Goal: Task Accomplishment & Management: Manage account settings

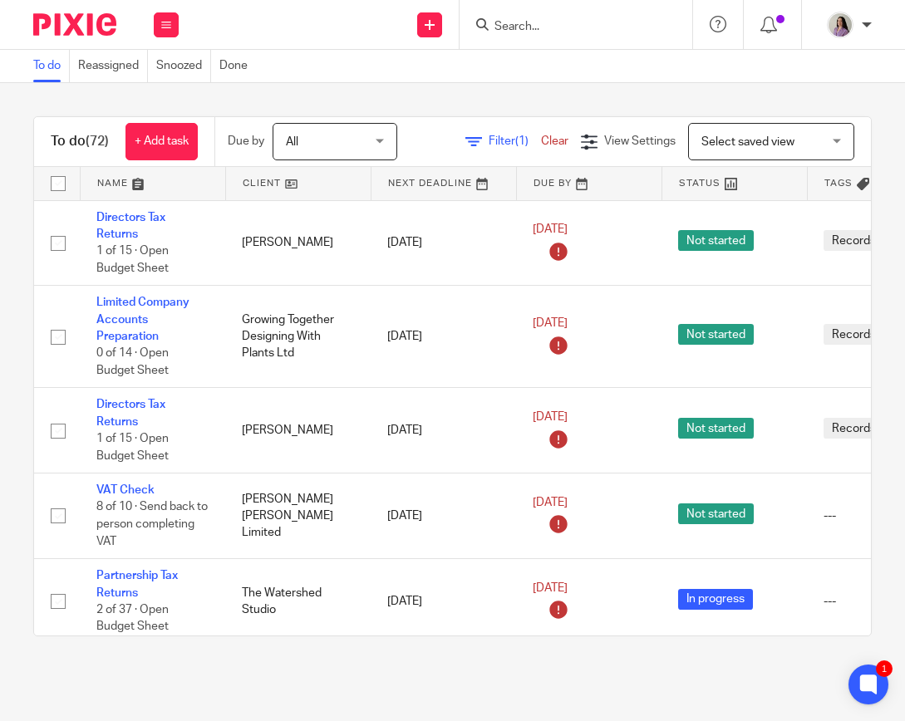
click at [521, 26] on input "Search" at bounding box center [568, 27] width 150 height 15
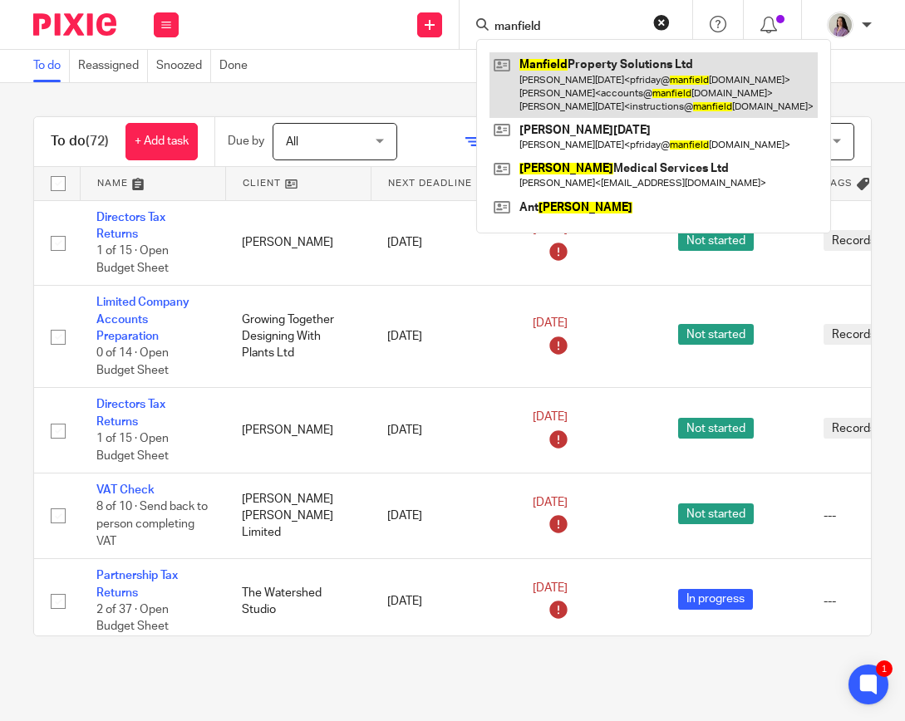
type input "manfield"
click at [532, 71] on link at bounding box center [653, 85] width 328 height 66
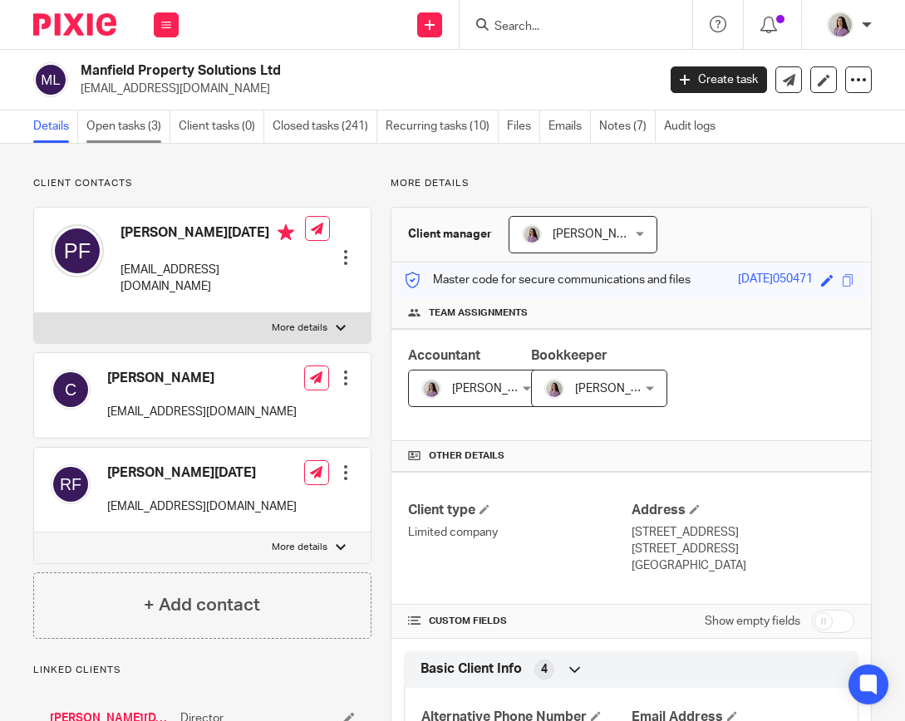
click at [155, 122] on link "Open tasks (3)" at bounding box center [128, 127] width 84 height 32
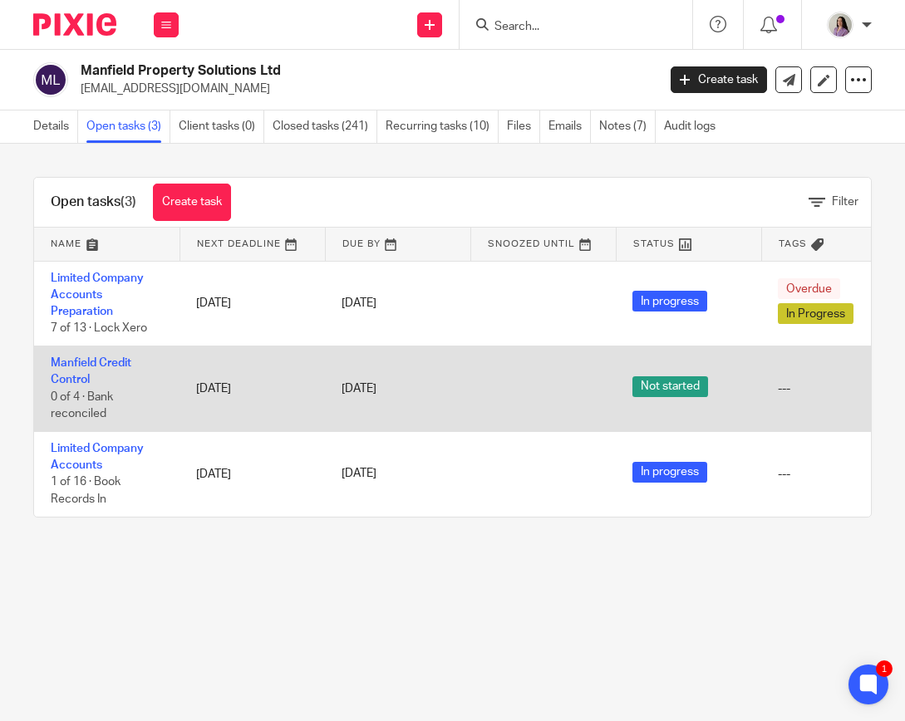
click at [88, 371] on td "Manfield Credit Control 0 of 4 · Bank reconciled" at bounding box center [106, 389] width 145 height 86
click at [83, 381] on link "Manfield Credit Control" at bounding box center [91, 371] width 81 height 28
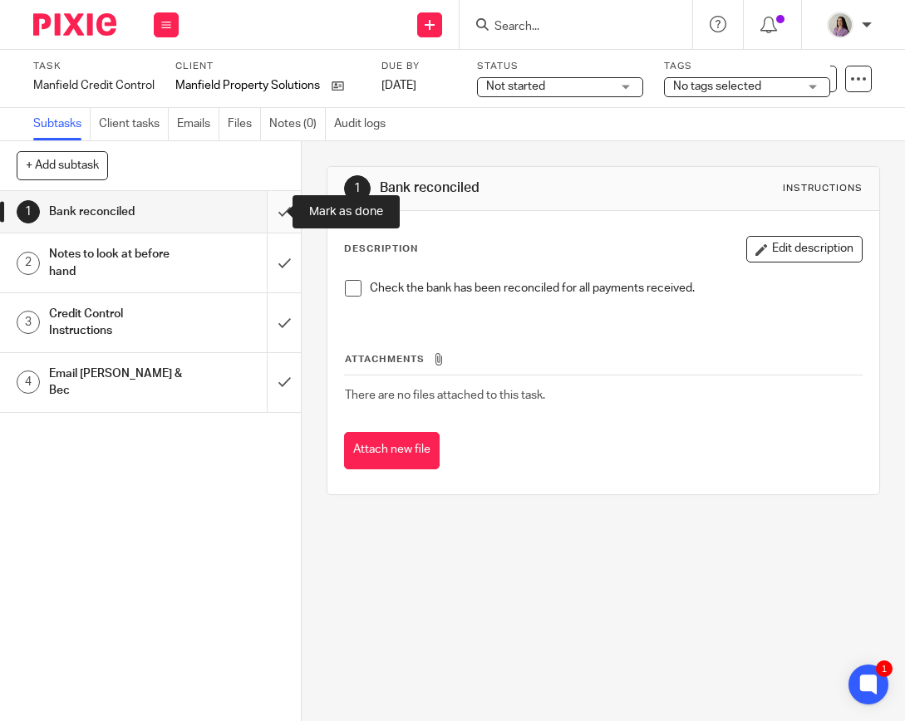
click at [277, 217] on input "submit" at bounding box center [150, 212] width 301 height 42
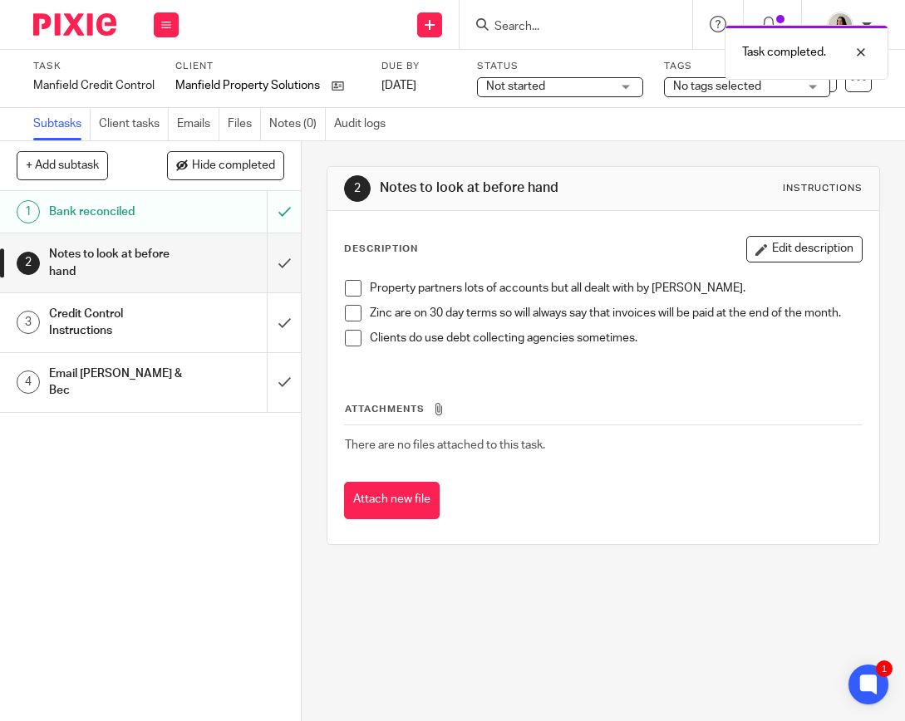
click at [355, 346] on span at bounding box center [353, 338] width 17 height 17
click at [133, 328] on h1 "Credit Control Instructions" at bounding box center [116, 323] width 135 height 42
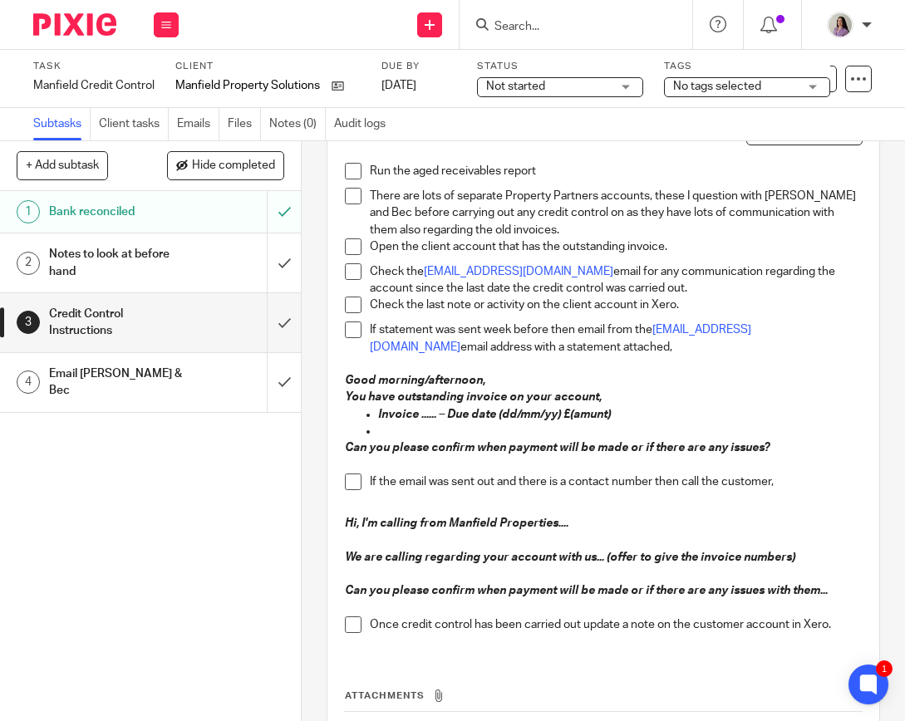
scroll to position [249, 0]
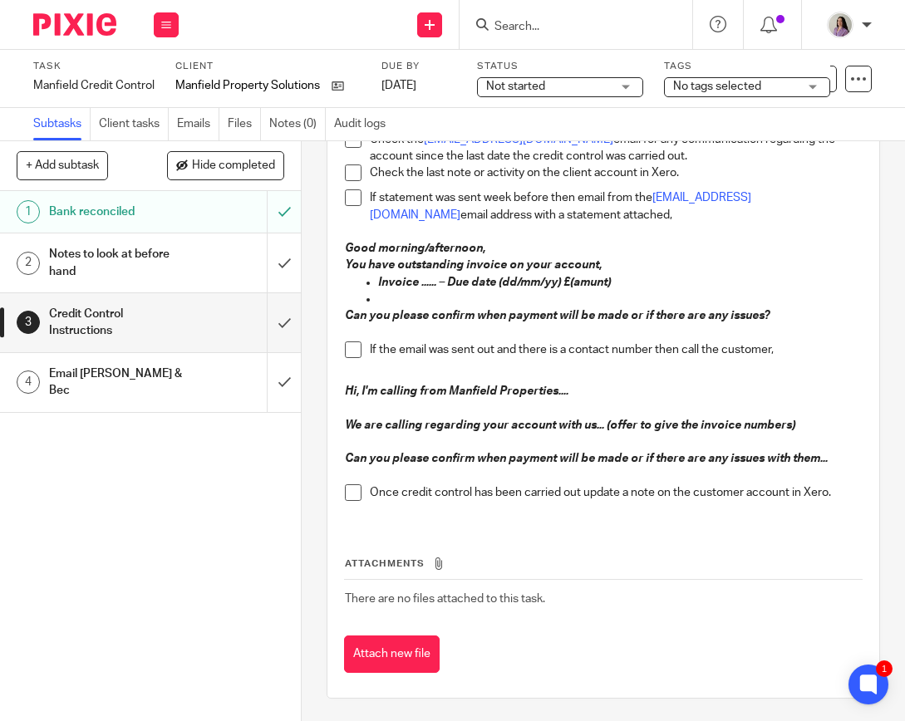
click at [146, 376] on h1 "Email [PERSON_NAME] & Bec" at bounding box center [116, 382] width 135 height 42
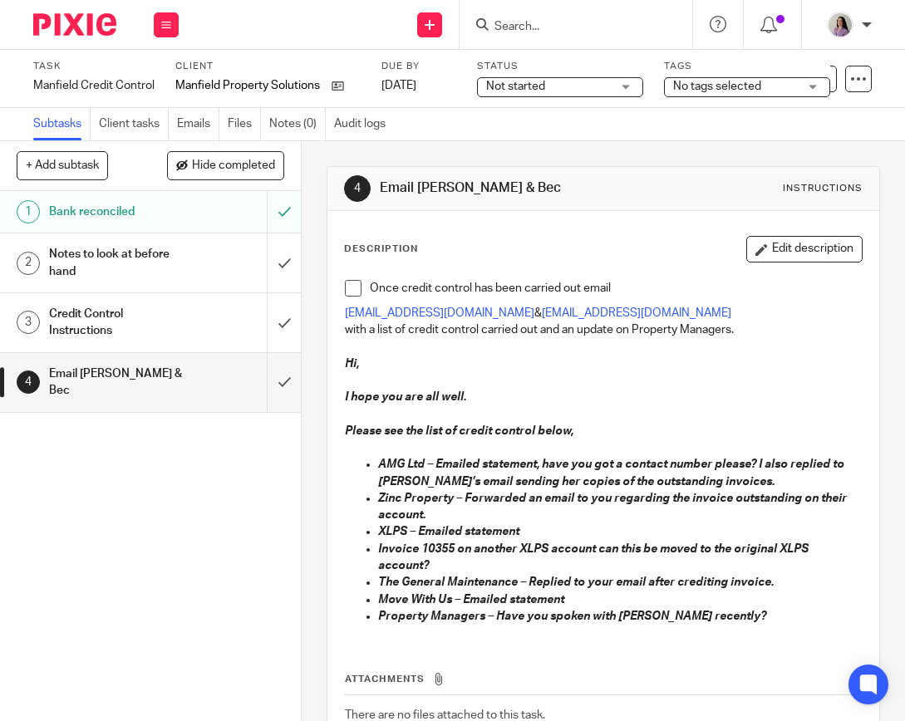
click at [125, 336] on h1 "Credit Control Instructions" at bounding box center [116, 323] width 135 height 42
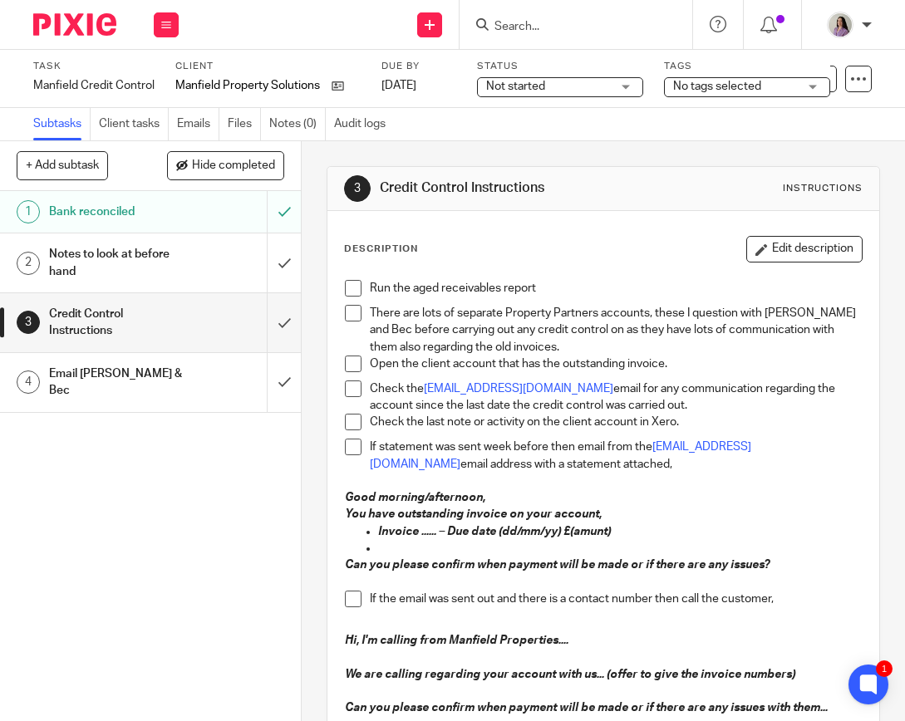
click at [353, 280] on span at bounding box center [353, 288] width 17 height 17
click at [162, 256] on h1 "Notes to look at before hand" at bounding box center [116, 263] width 135 height 42
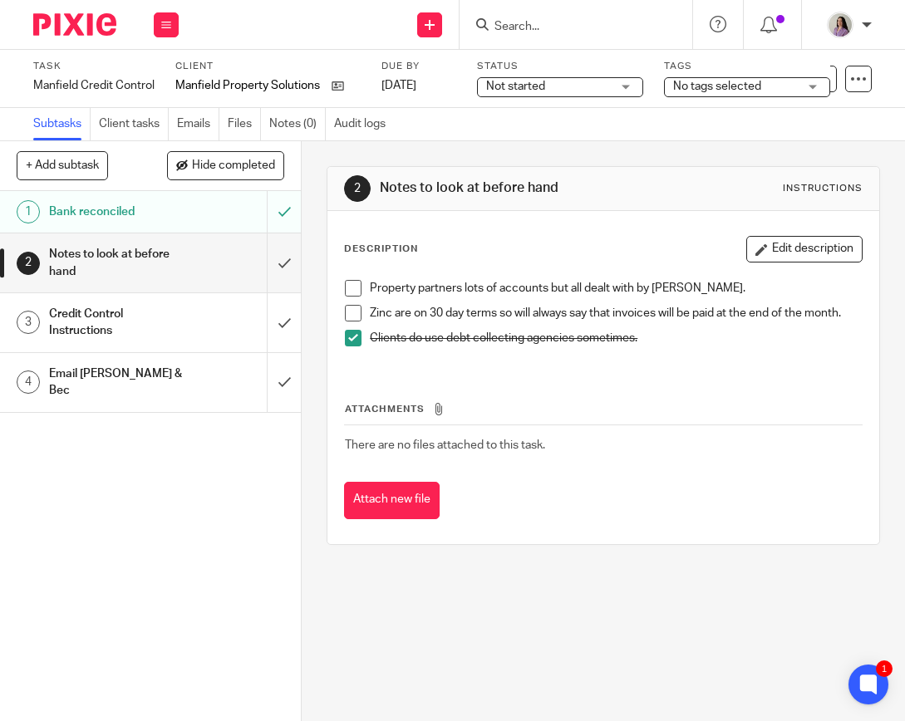
click at [355, 311] on span at bounding box center [353, 313] width 17 height 17
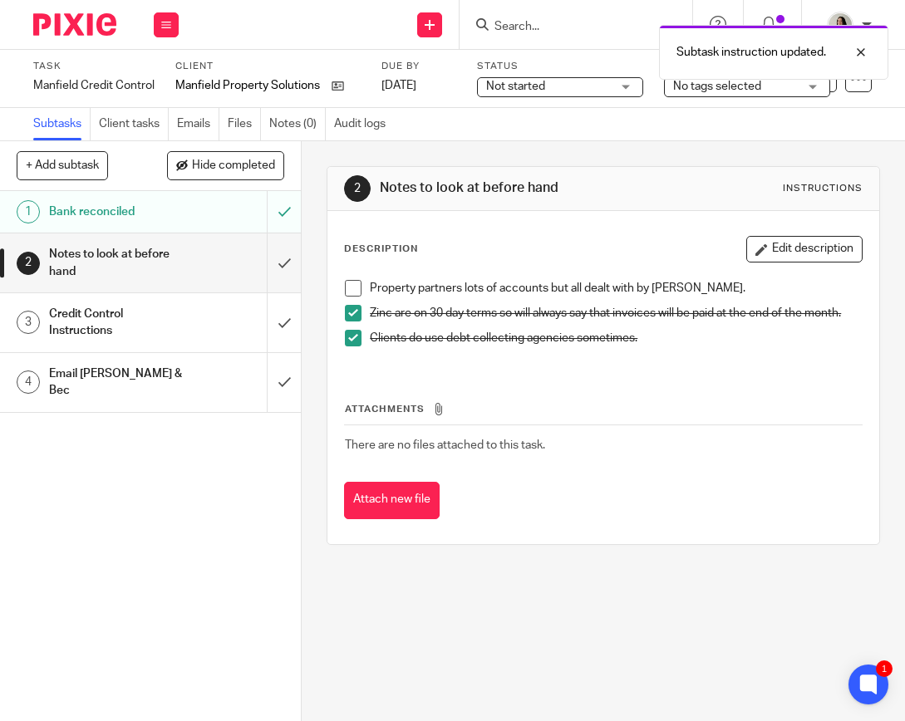
click at [348, 291] on span at bounding box center [353, 288] width 17 height 17
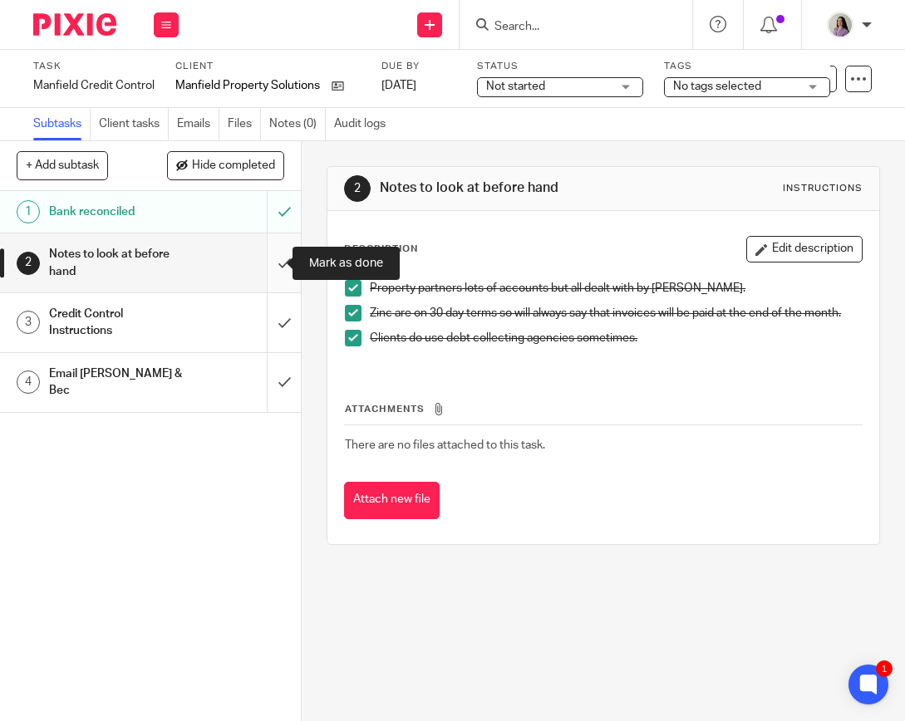
click at [266, 263] on input "submit" at bounding box center [150, 262] width 301 height 59
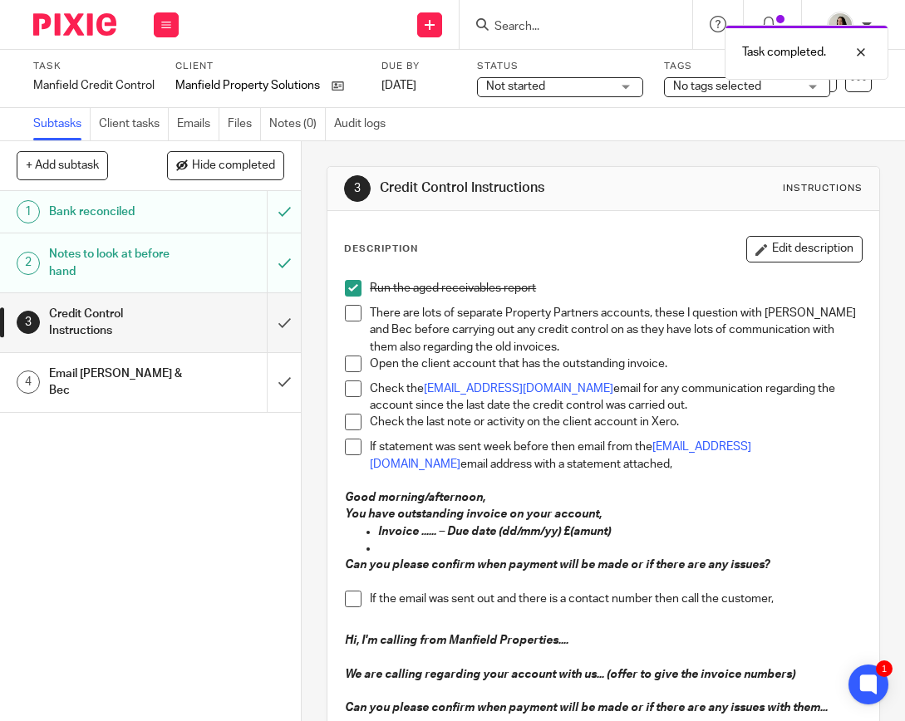
click at [354, 317] on span at bounding box center [353, 313] width 17 height 17
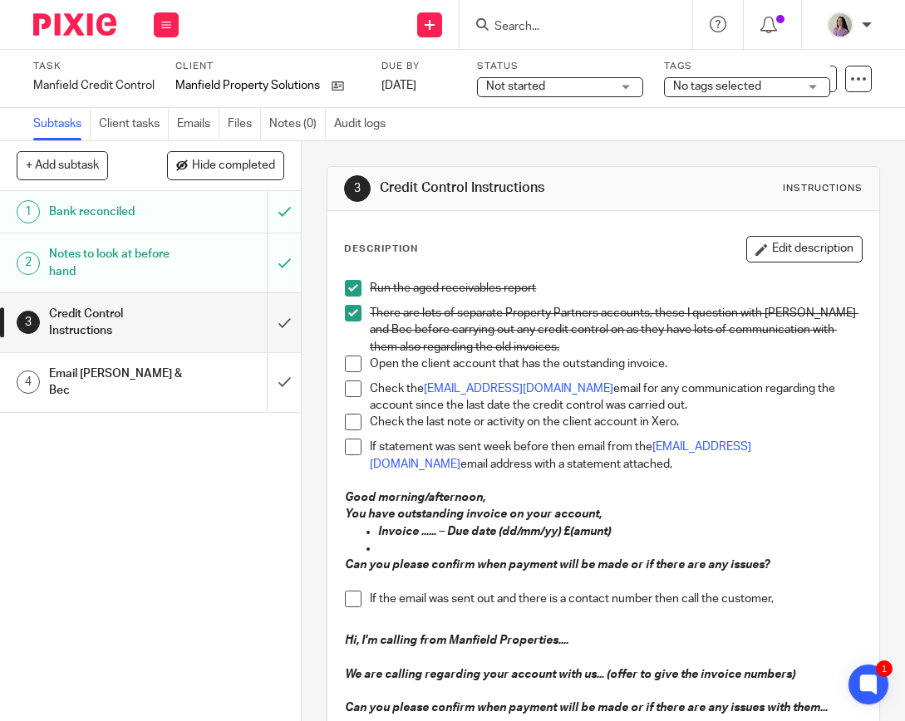
click at [346, 388] on span at bounding box center [353, 389] width 17 height 17
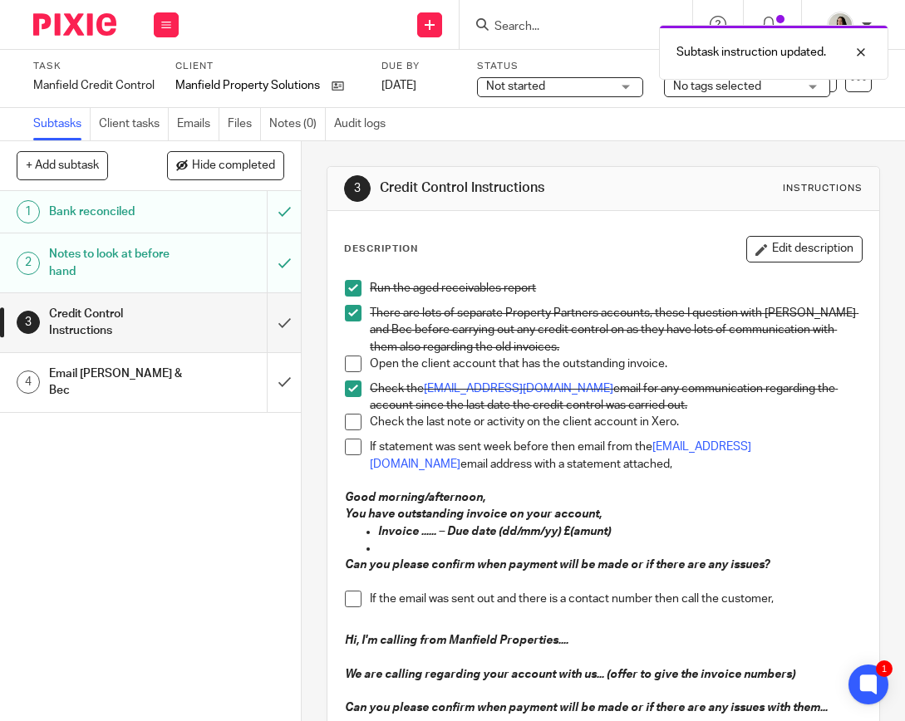
click at [352, 366] on span at bounding box center [353, 364] width 17 height 17
click at [348, 415] on span at bounding box center [353, 422] width 17 height 17
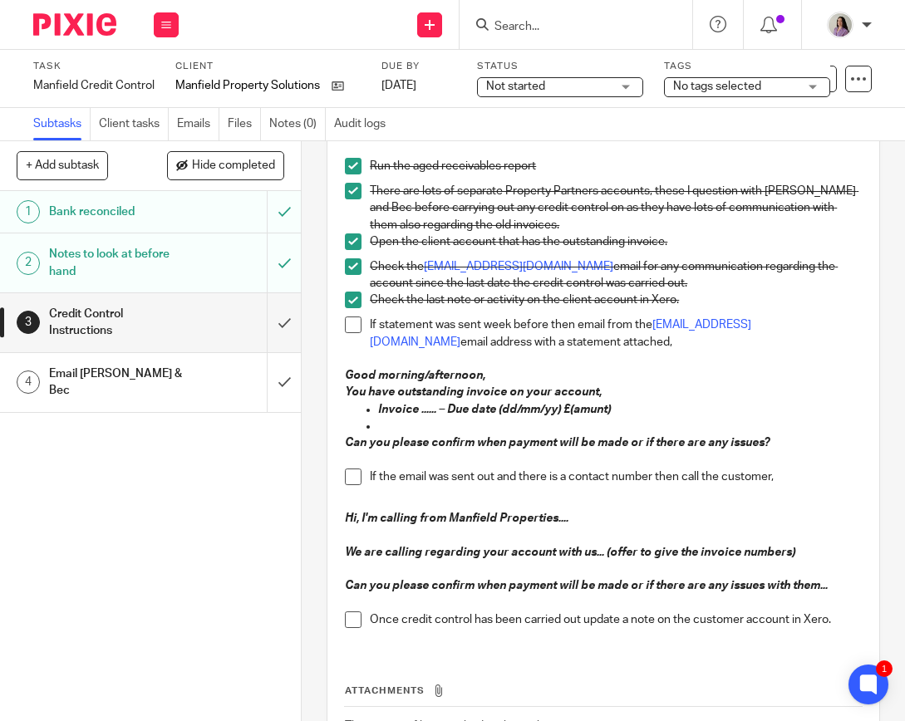
scroll to position [83, 0]
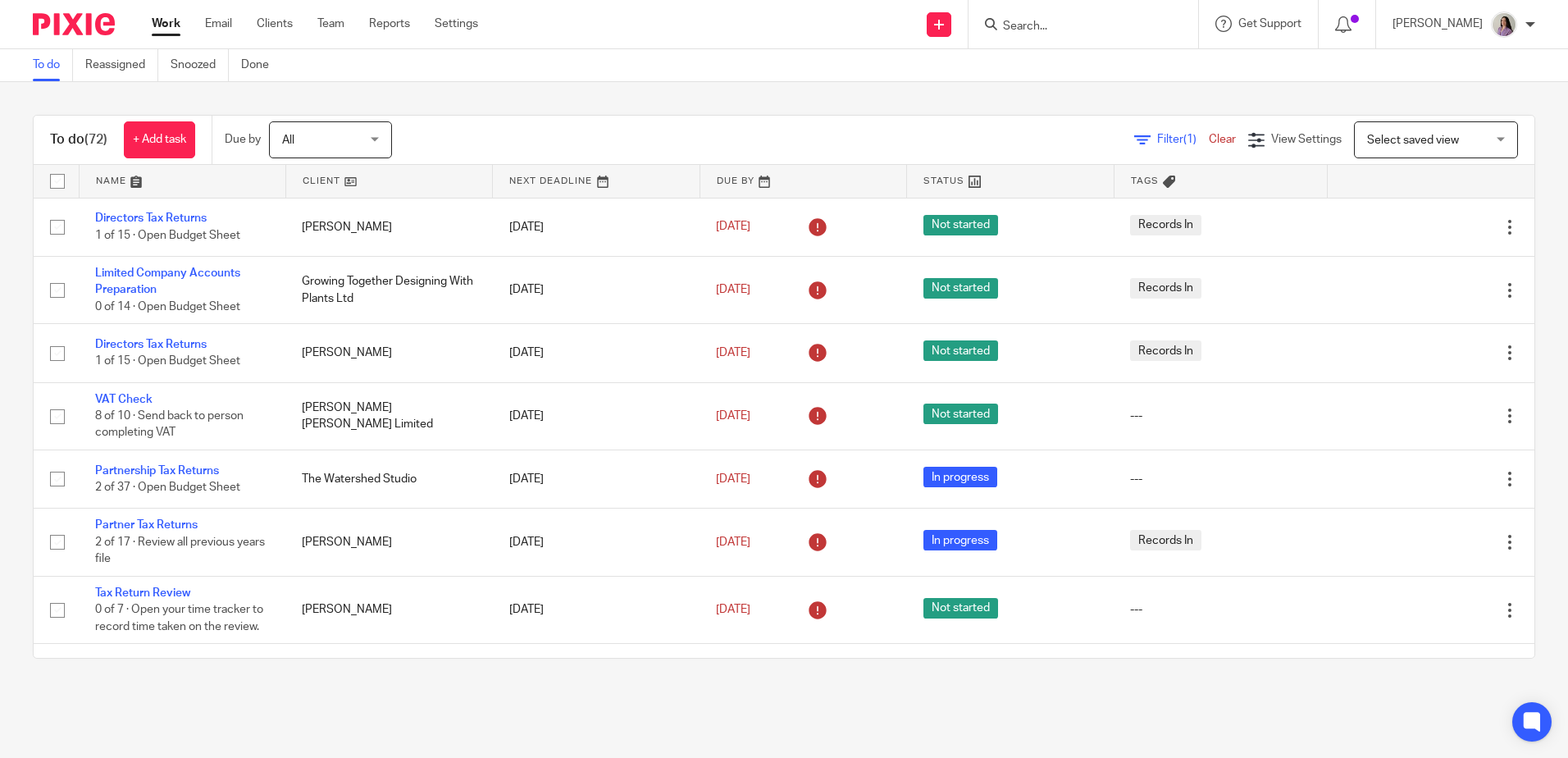
click at [1107, 18] on form at bounding box center [1087, 24] width 175 height 21
click at [1102, 28] on input "Search" at bounding box center [1075, 27] width 148 height 15
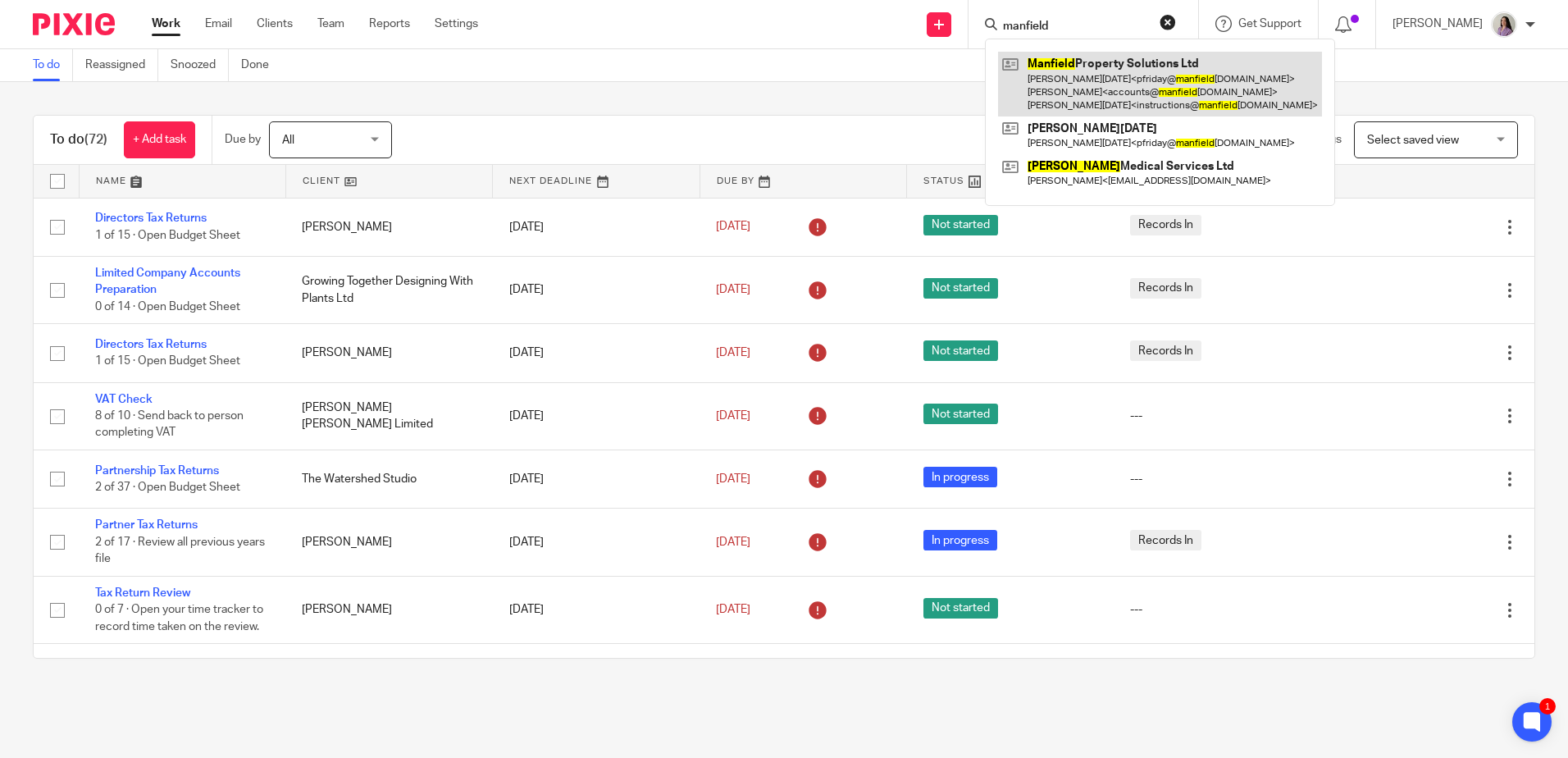
type input "manfield"
click at [1104, 91] on link at bounding box center [1159, 84] width 324 height 65
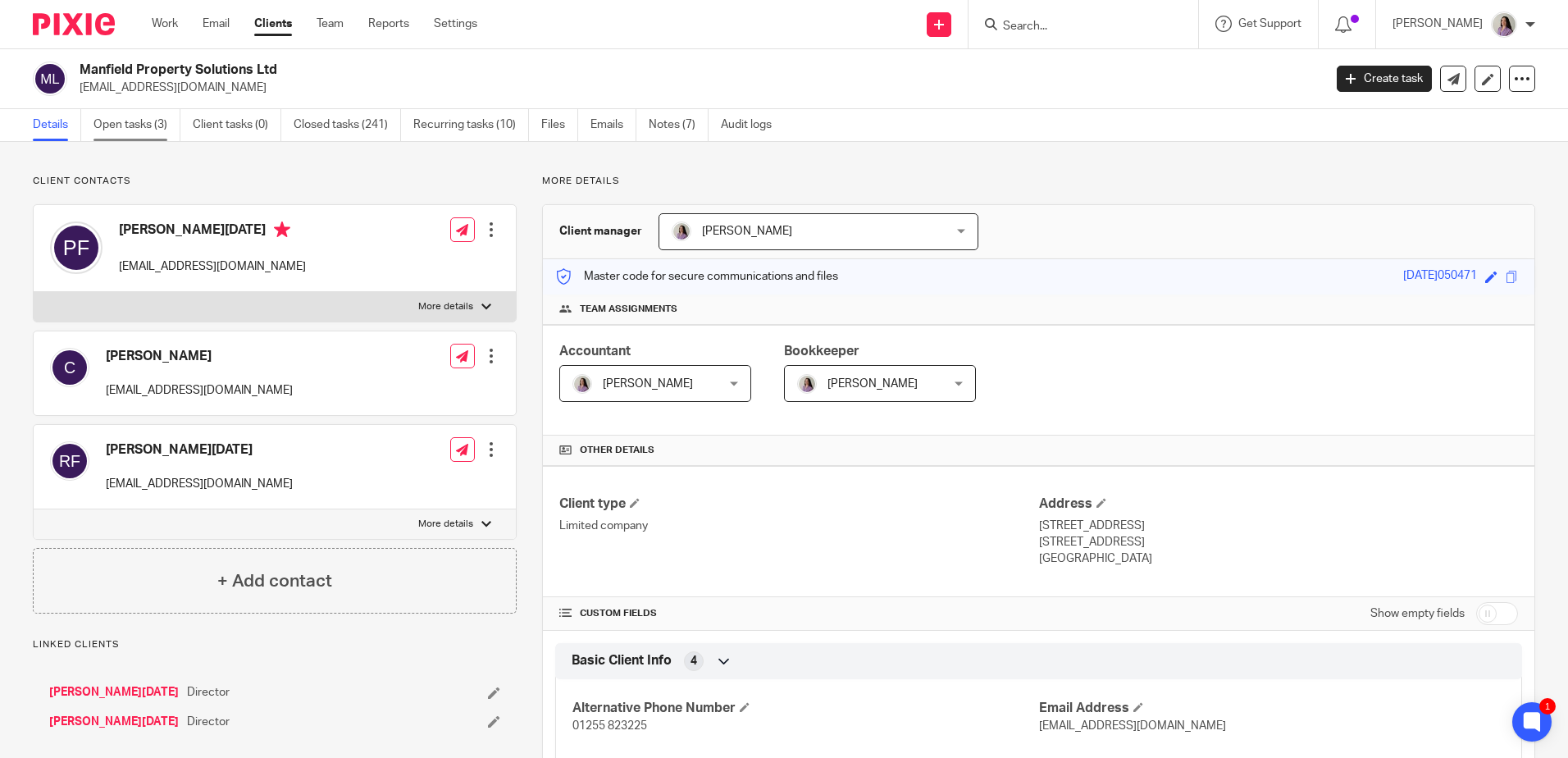
click at [137, 125] on link "Open tasks (3)" at bounding box center [137, 125] width 87 height 32
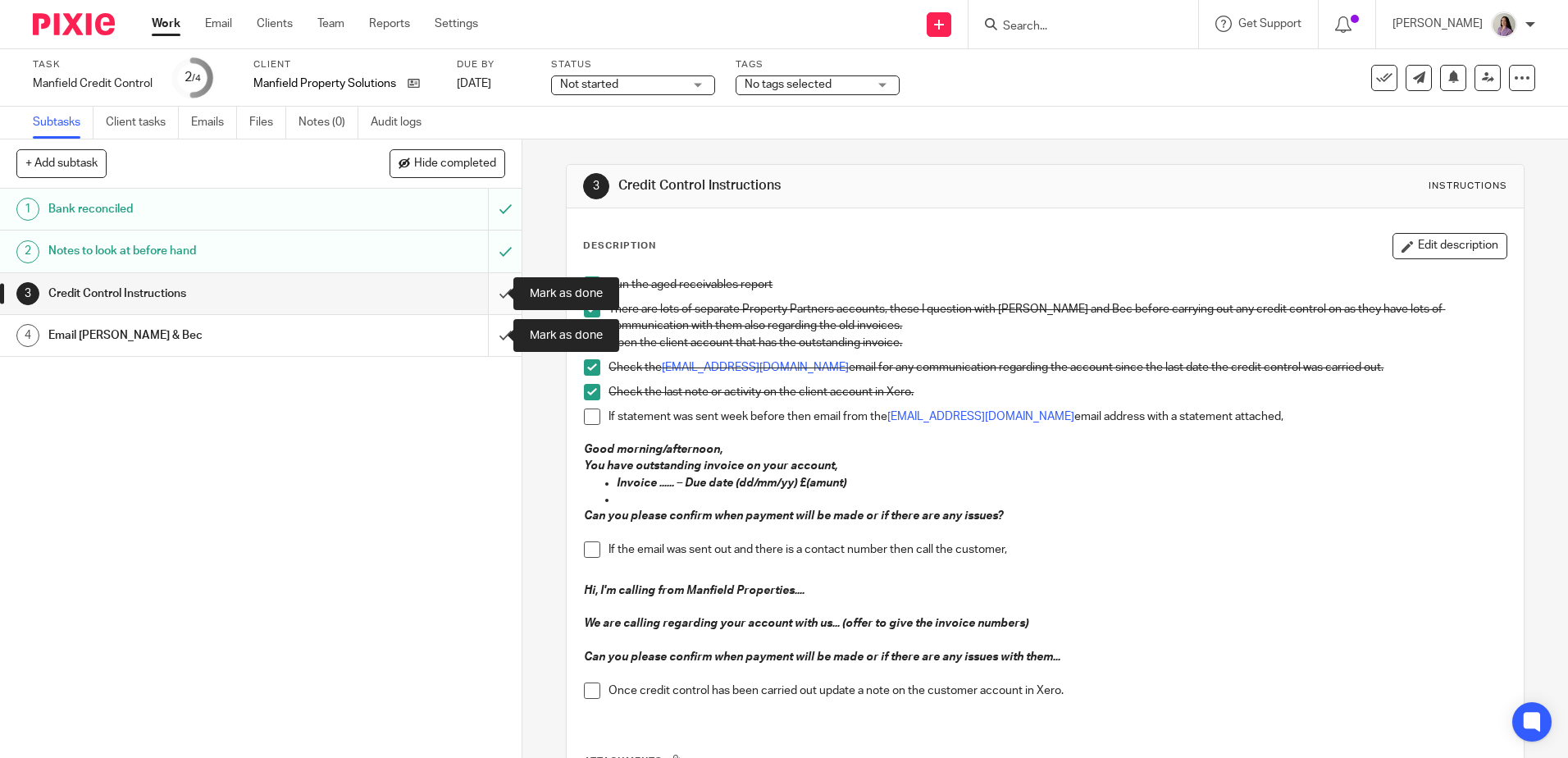
click at [485, 298] on input "submit" at bounding box center [261, 294] width 521 height 41
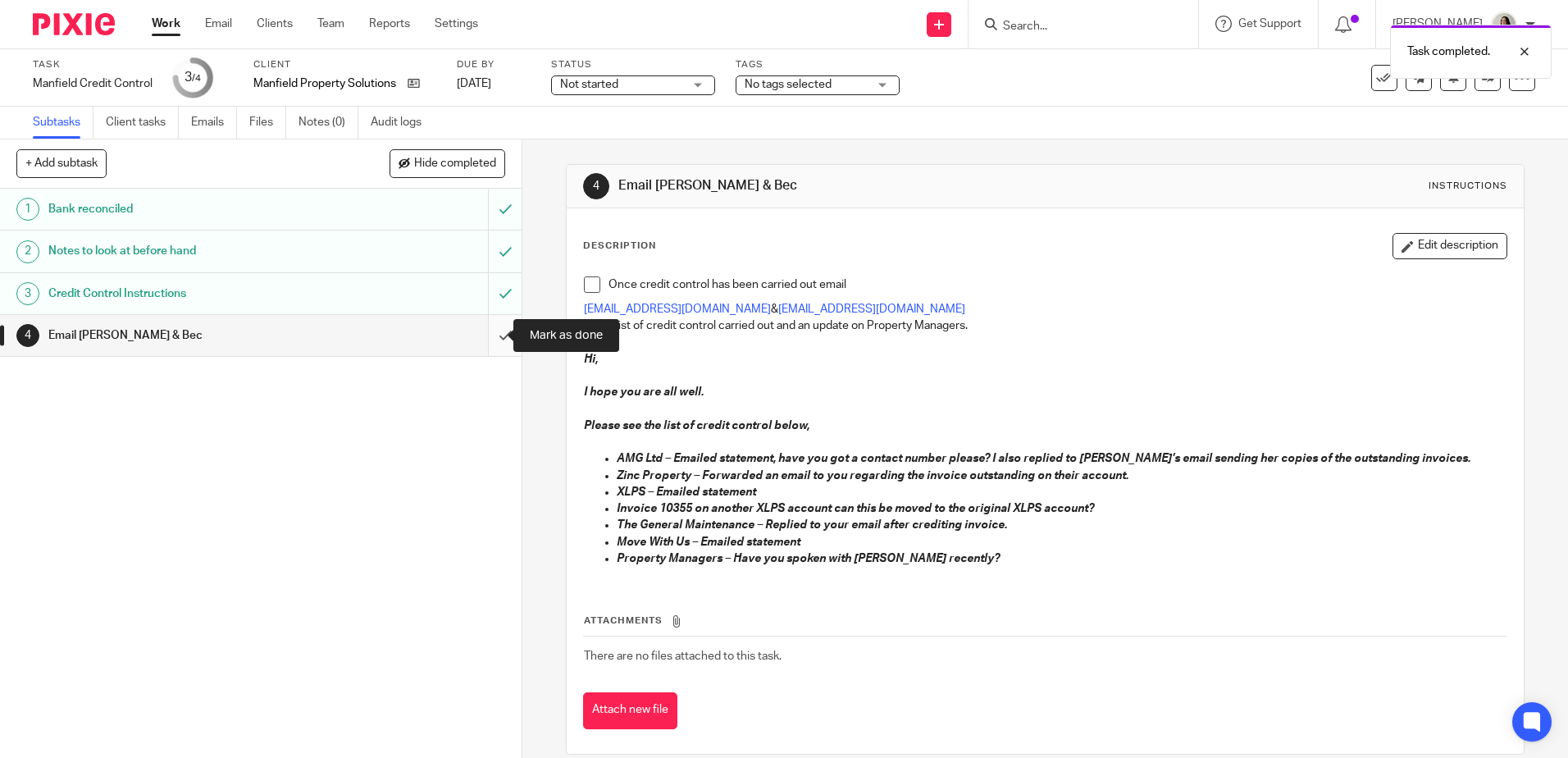
click at [490, 326] on input "submit" at bounding box center [261, 336] width 521 height 41
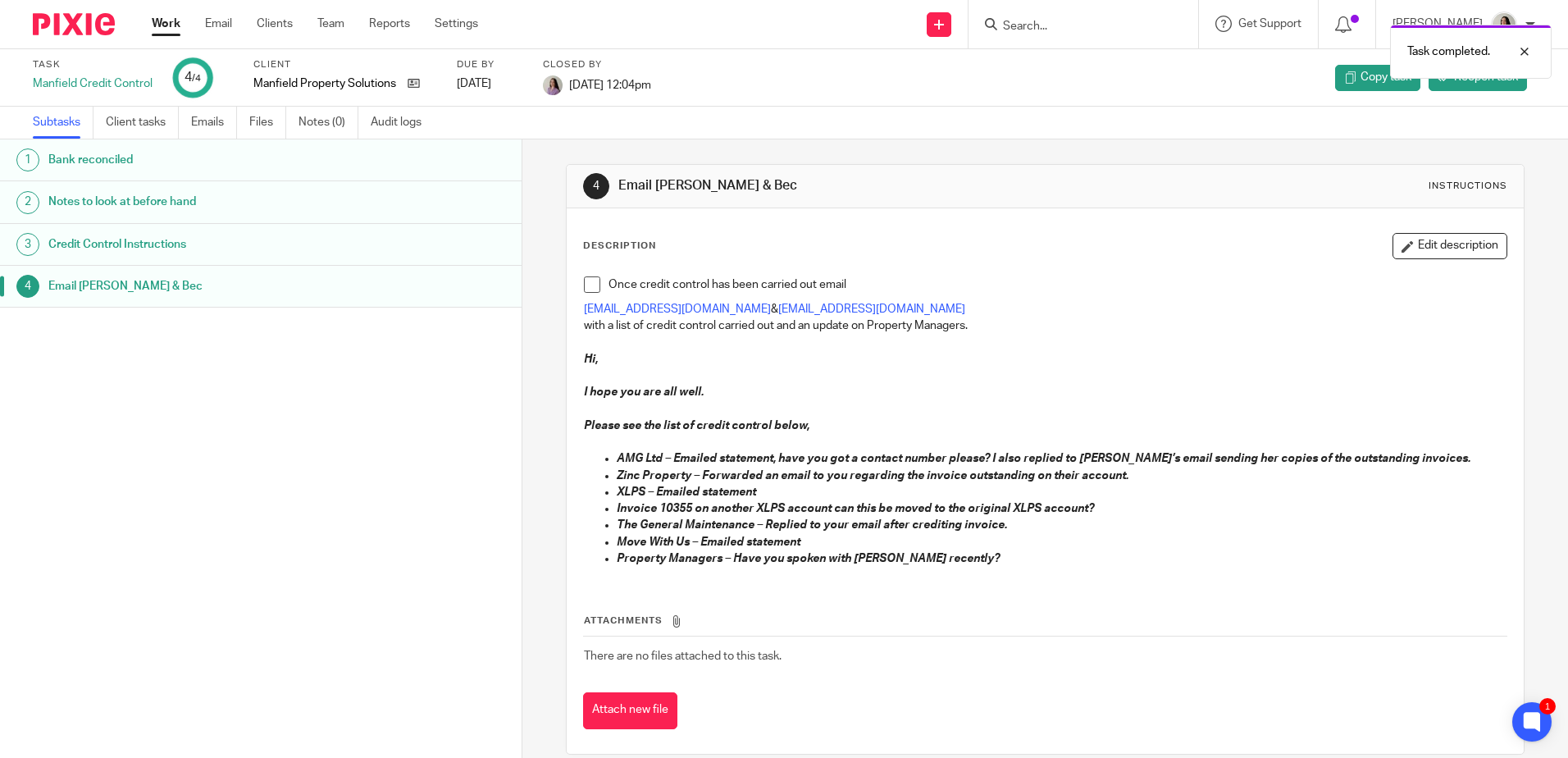
click at [1082, 19] on div "Task completed." at bounding box center [1167, 47] width 768 height 62
click at [1111, 24] on input "Search" at bounding box center [1075, 27] width 148 height 15
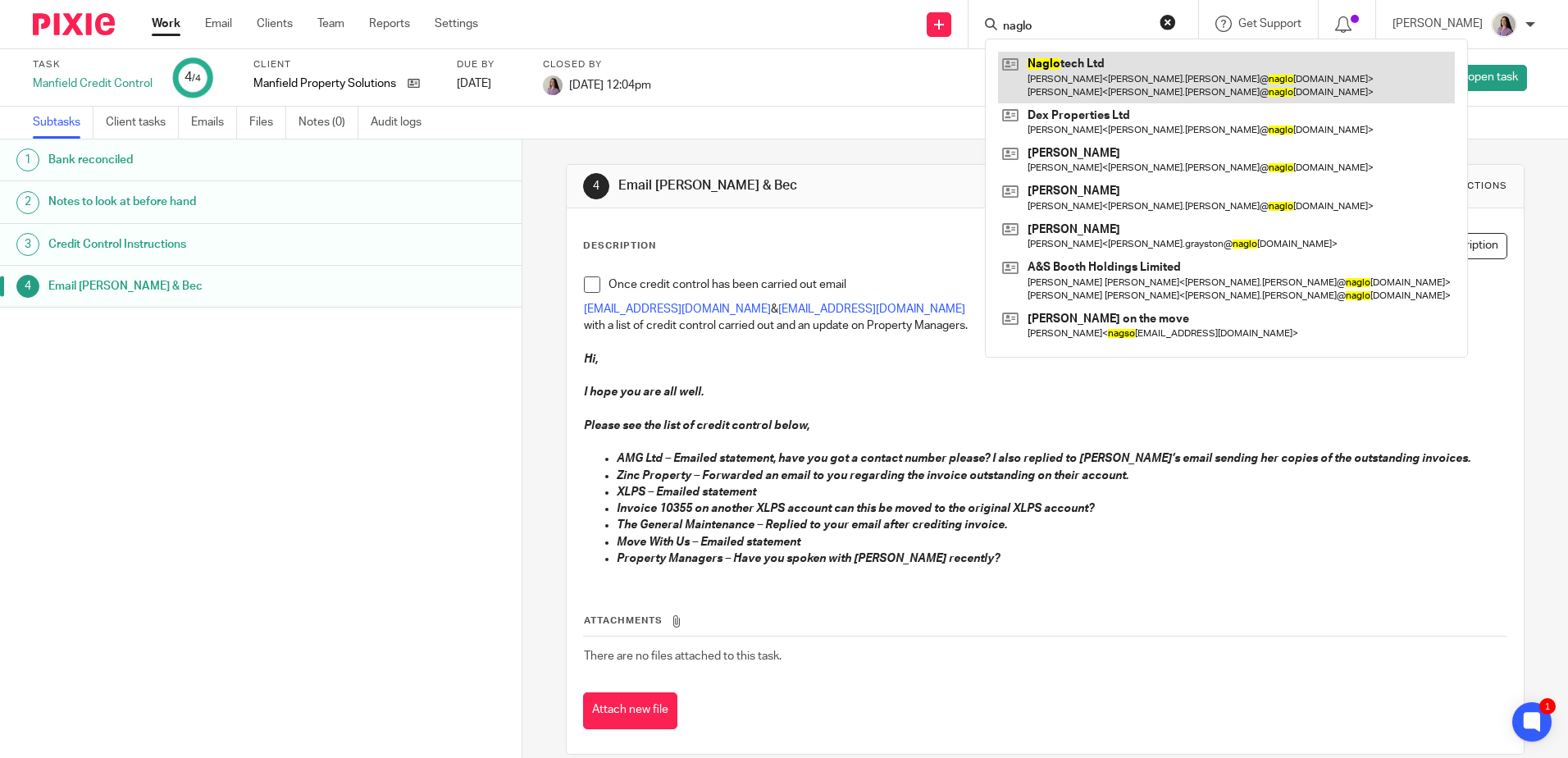
type input "naglo"
click at [1100, 79] on link at bounding box center [1226, 77] width 457 height 51
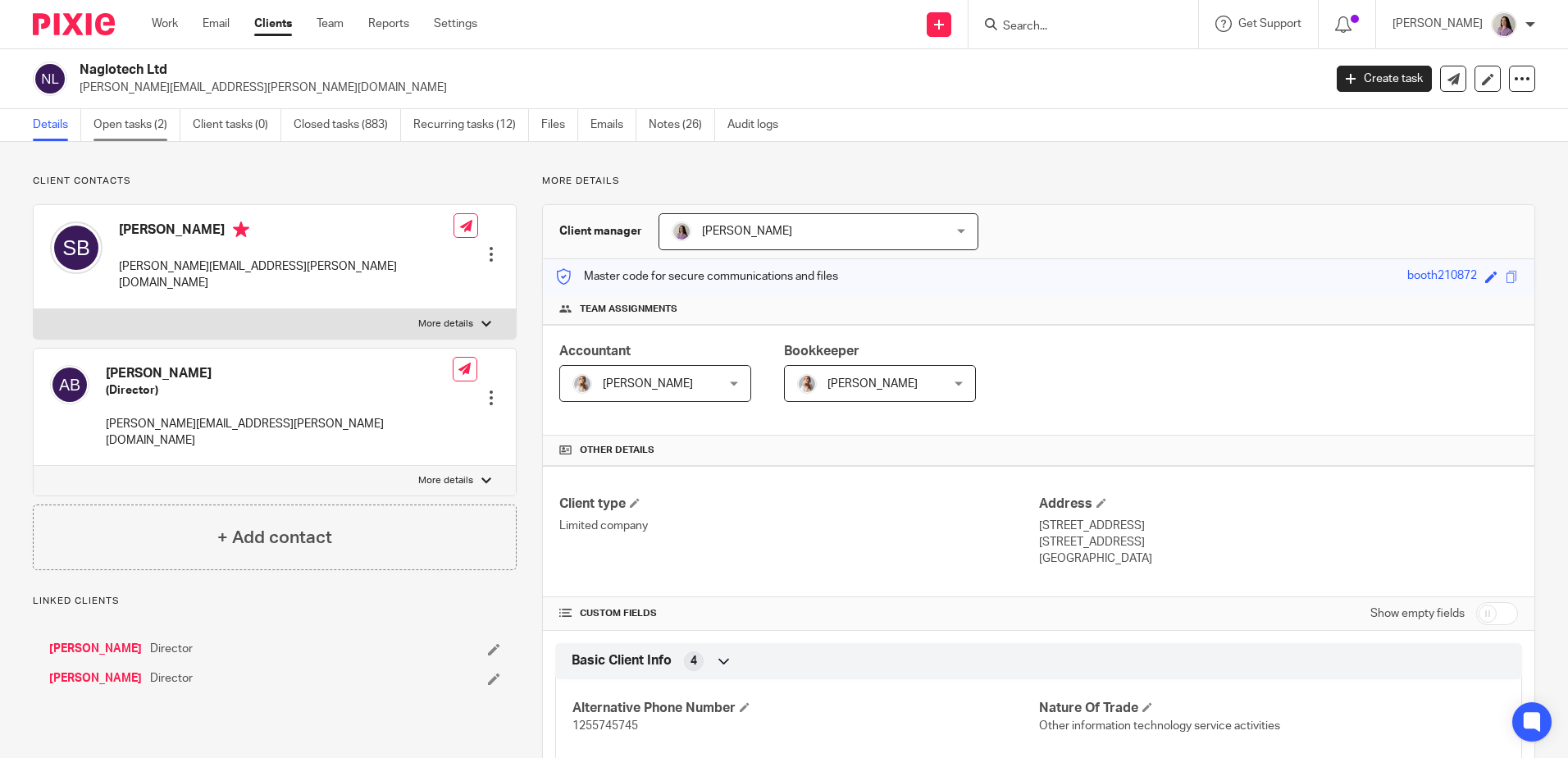
click at [124, 127] on link "Open tasks (2)" at bounding box center [137, 125] width 87 height 32
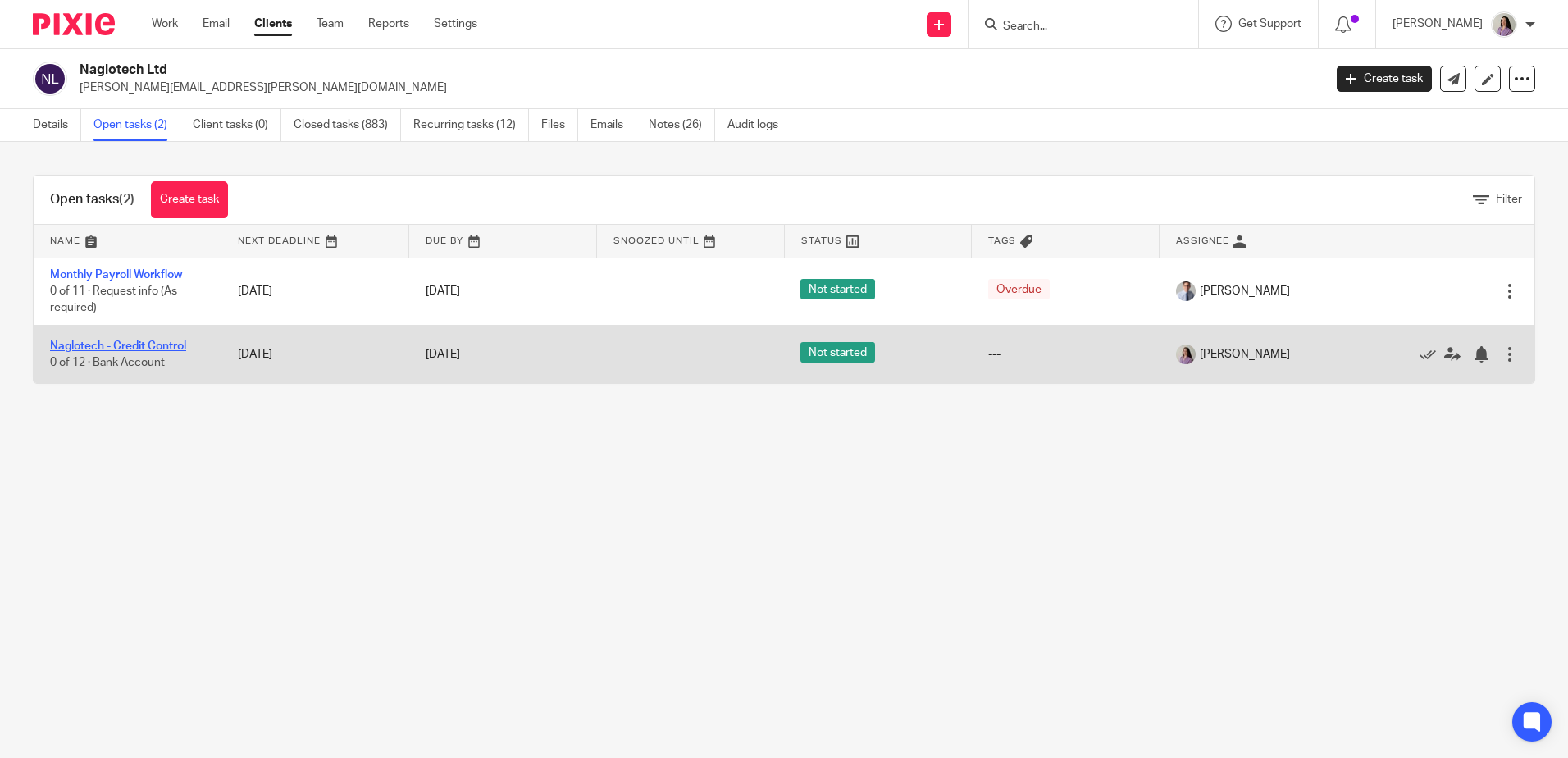
click at [146, 337] on td "Naglotech - Credit Control 0 of 12 · Bank Account" at bounding box center [127, 353] width 187 height 58
click at [147, 342] on link "Naglotech - Credit Control" at bounding box center [118, 346] width 136 height 12
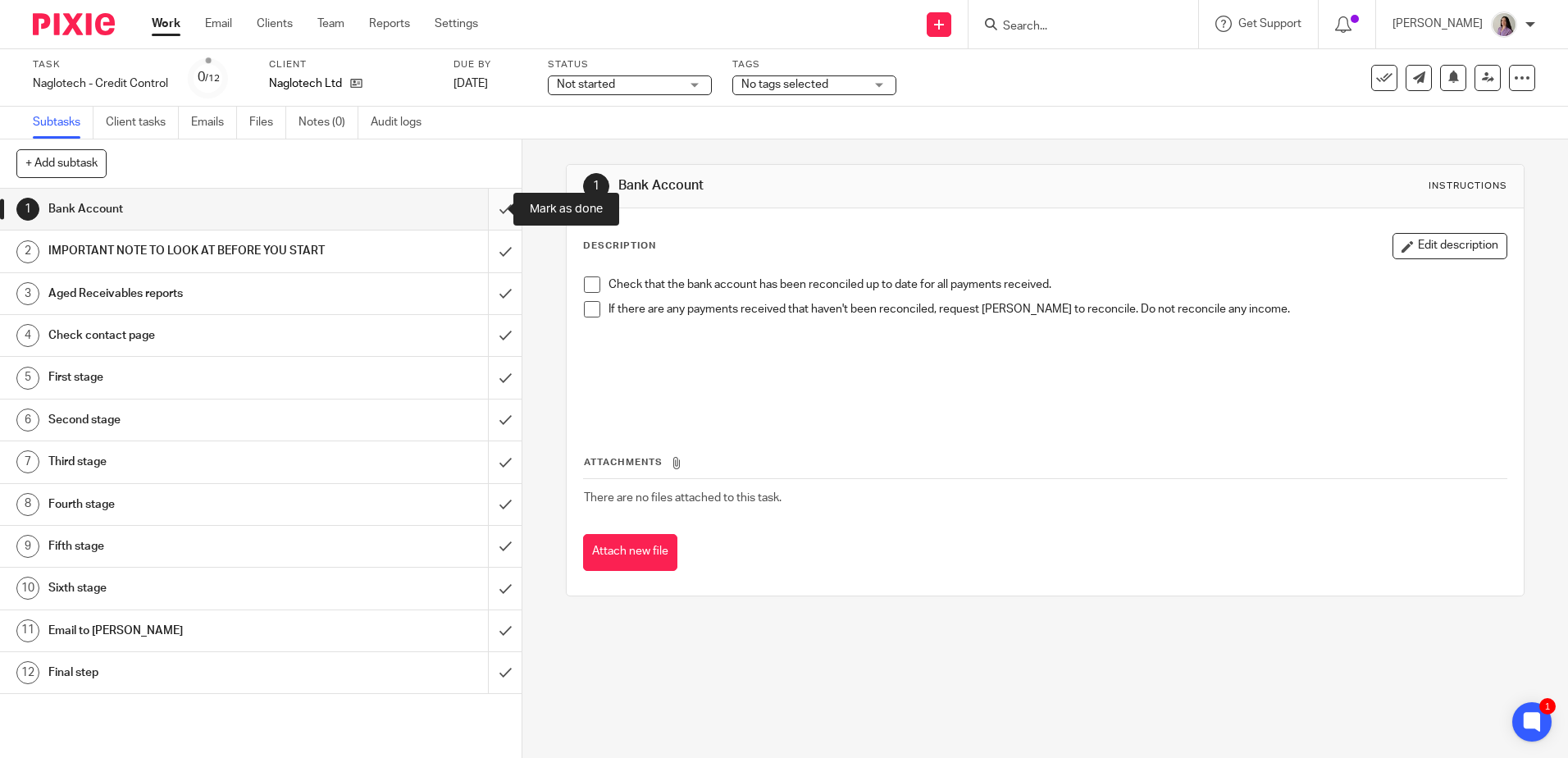
click at [482, 221] on input "submit" at bounding box center [261, 209] width 521 height 41
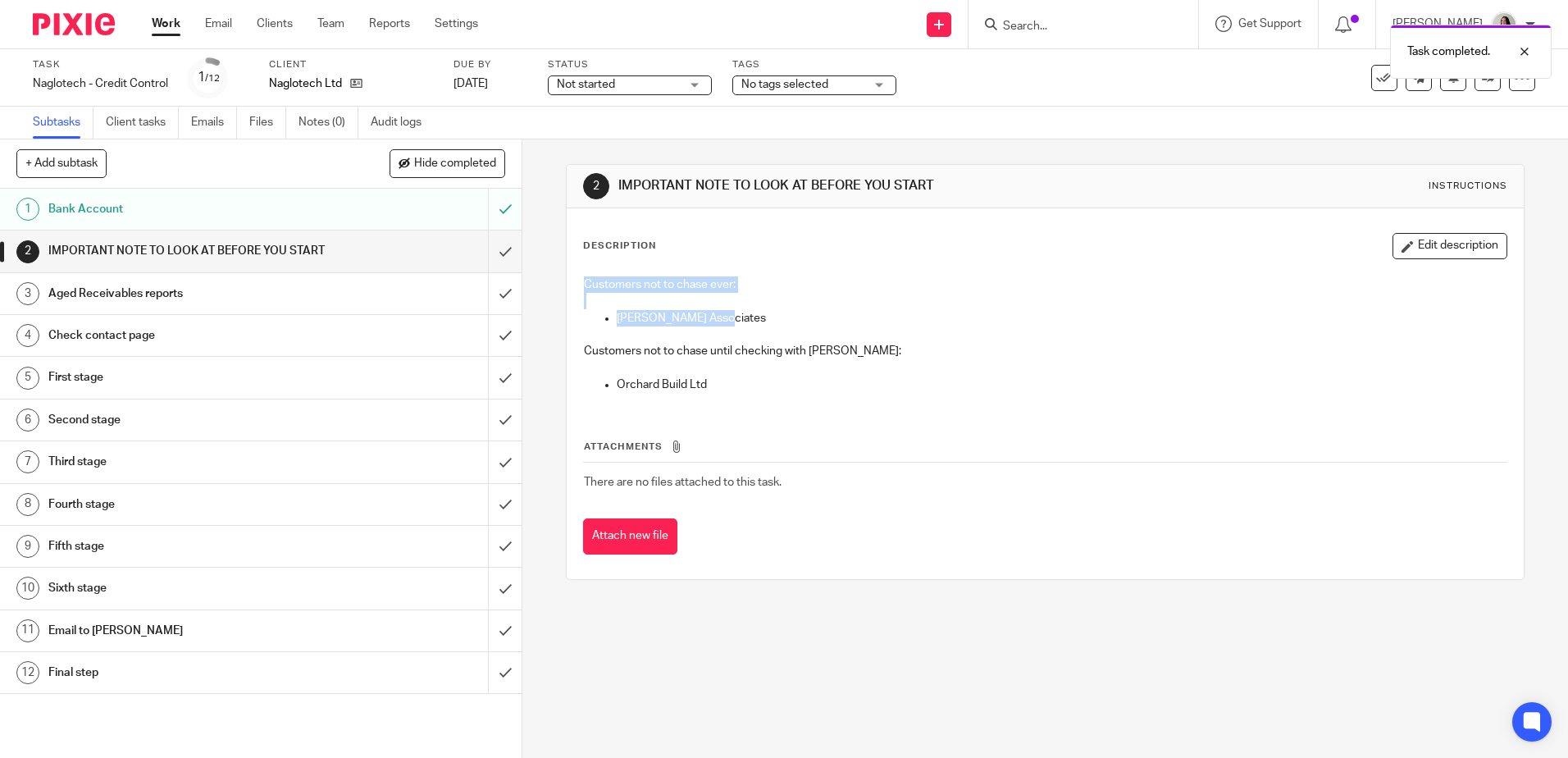
drag, startPoint x: 729, startPoint y: 316, endPoint x: 541, endPoint y: 265, distance: 194.8
click at [541, 265] on div "2 IMPORTANT NOTE TO LOOK AT BEFORE YOU START Instructions Description Edit desc…" at bounding box center [1044, 448] width 1045 height 618
drag, startPoint x: 541, startPoint y: 265, endPoint x: 826, endPoint y: 450, distance: 339.8
click at [826, 450] on th "Attachments" at bounding box center [1045, 451] width 924 height 24
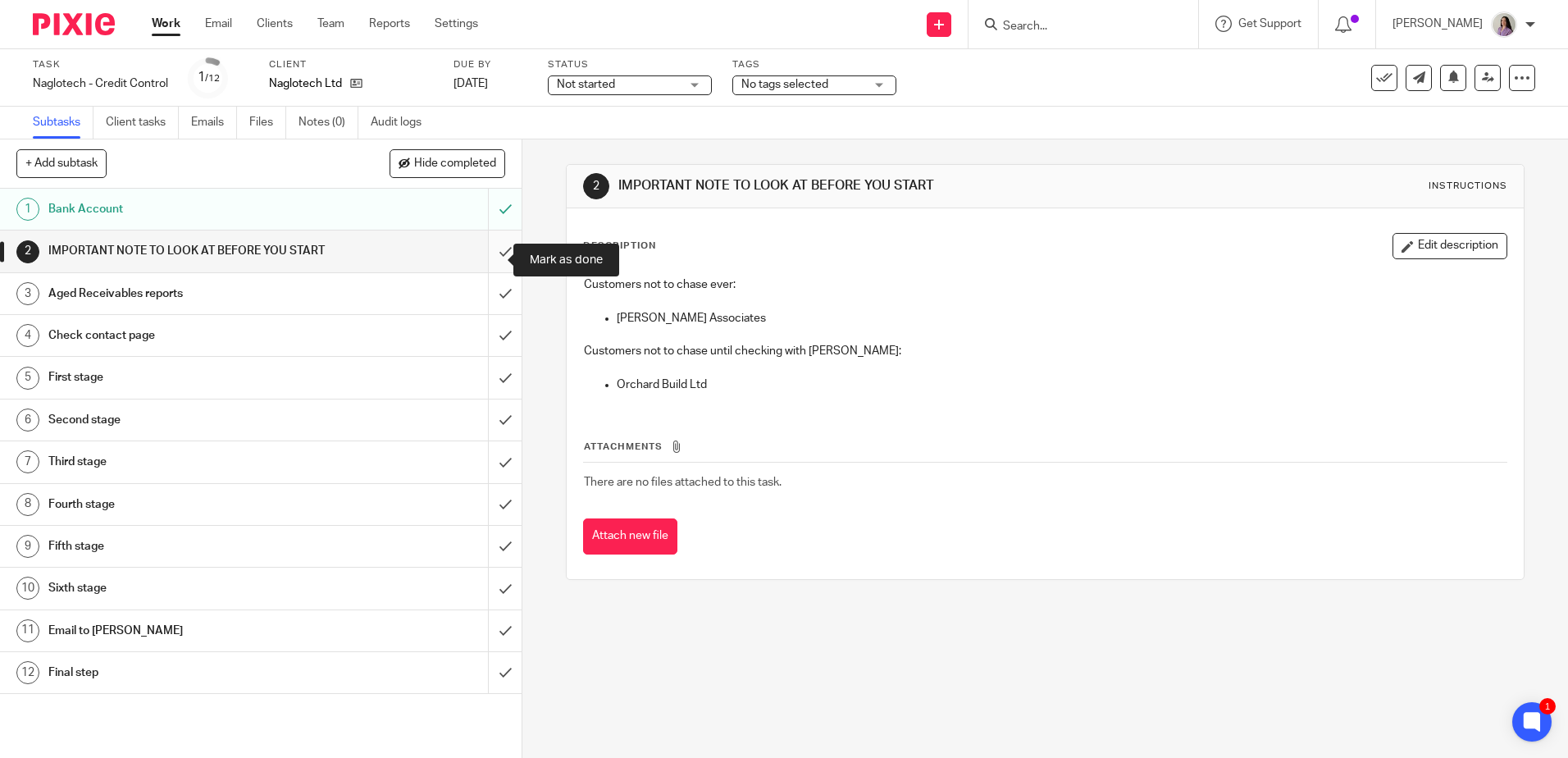
click at [489, 245] on input "submit" at bounding box center [261, 251] width 521 height 41
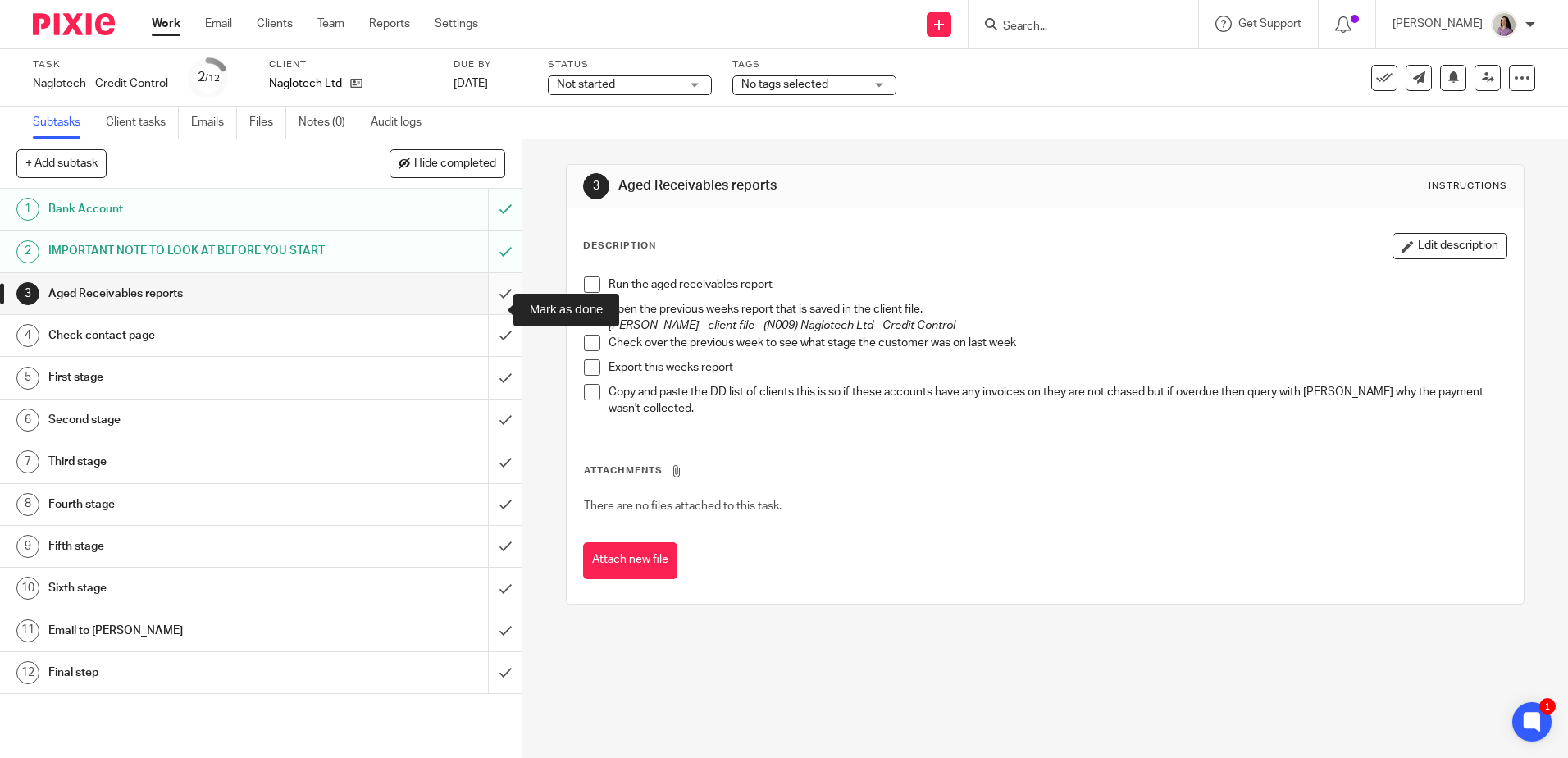
click at [480, 314] on input "submit" at bounding box center [261, 294] width 521 height 41
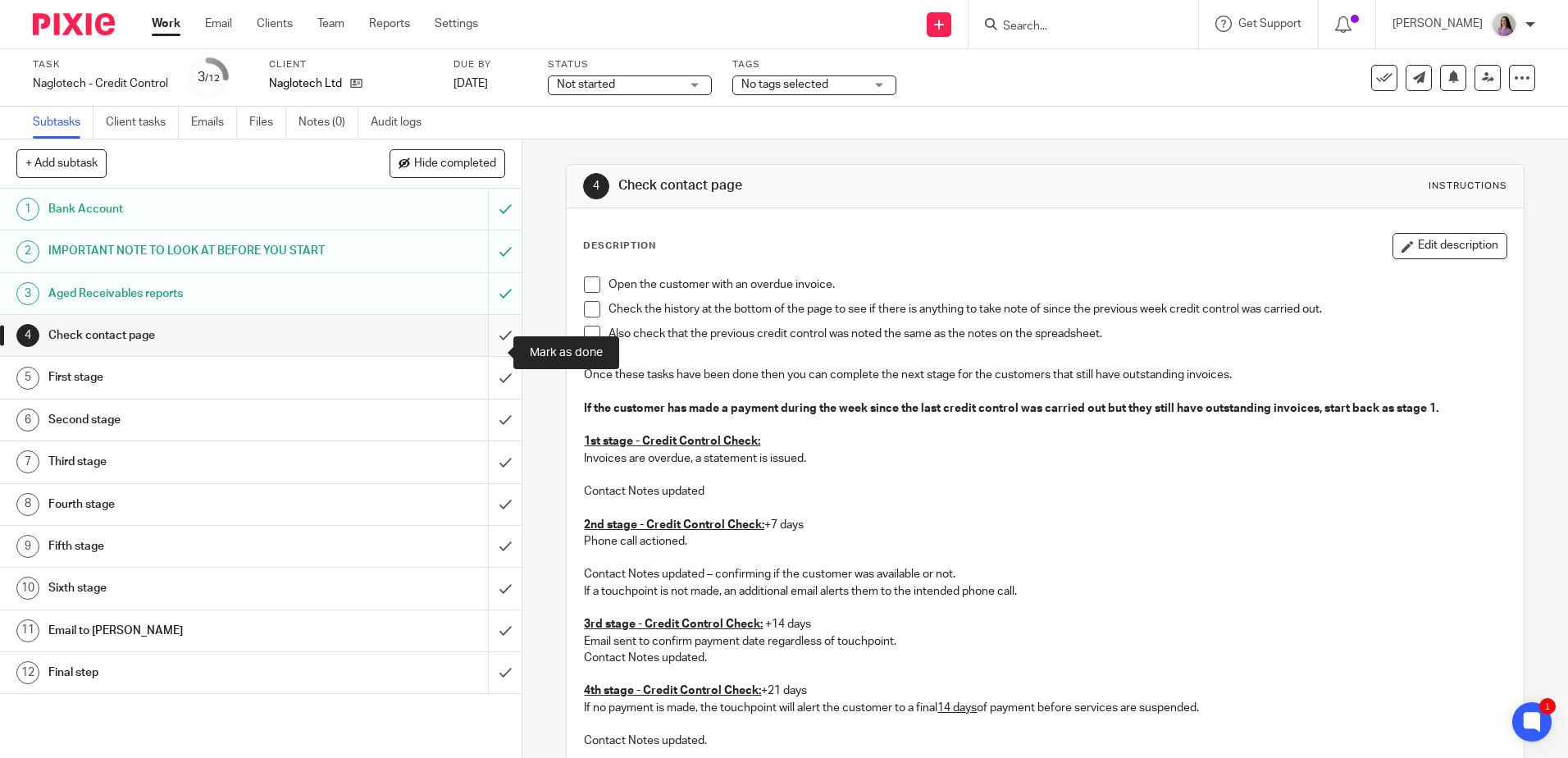
click at [500, 356] on input "submit" at bounding box center [261, 336] width 521 height 41
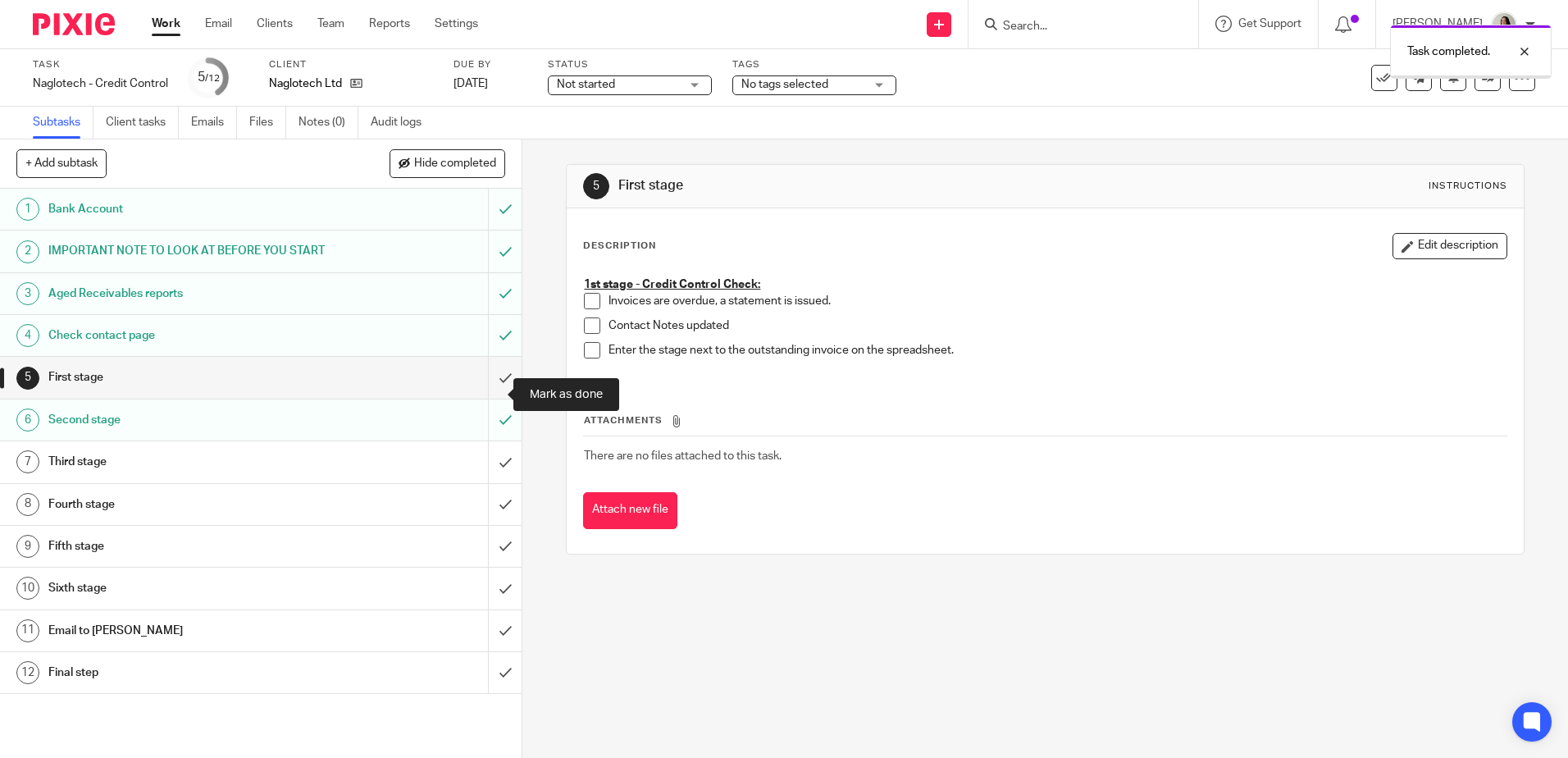
click at [487, 398] on input "submit" at bounding box center [261, 377] width 521 height 41
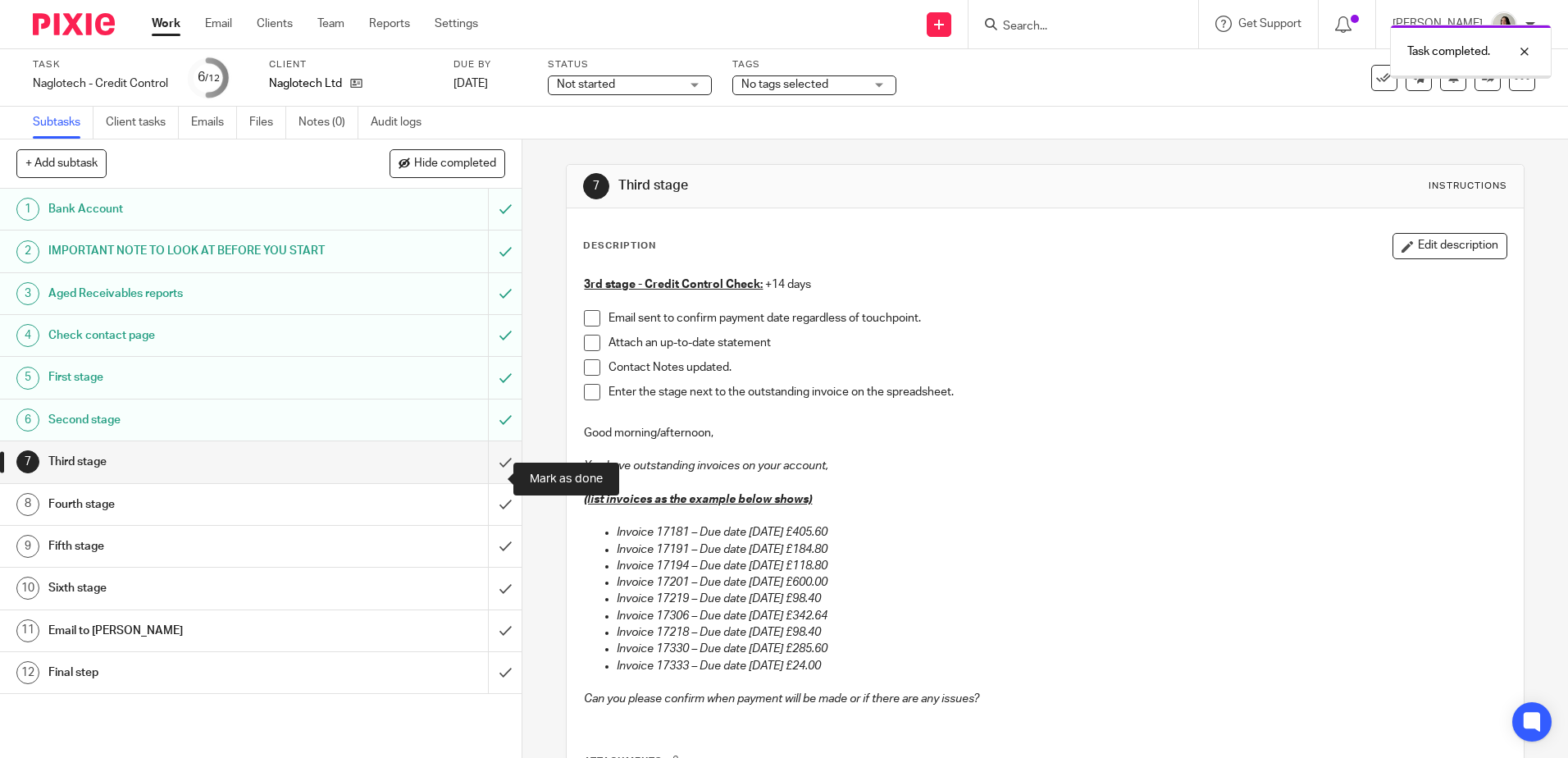
click at [480, 483] on input "submit" at bounding box center [261, 462] width 521 height 41
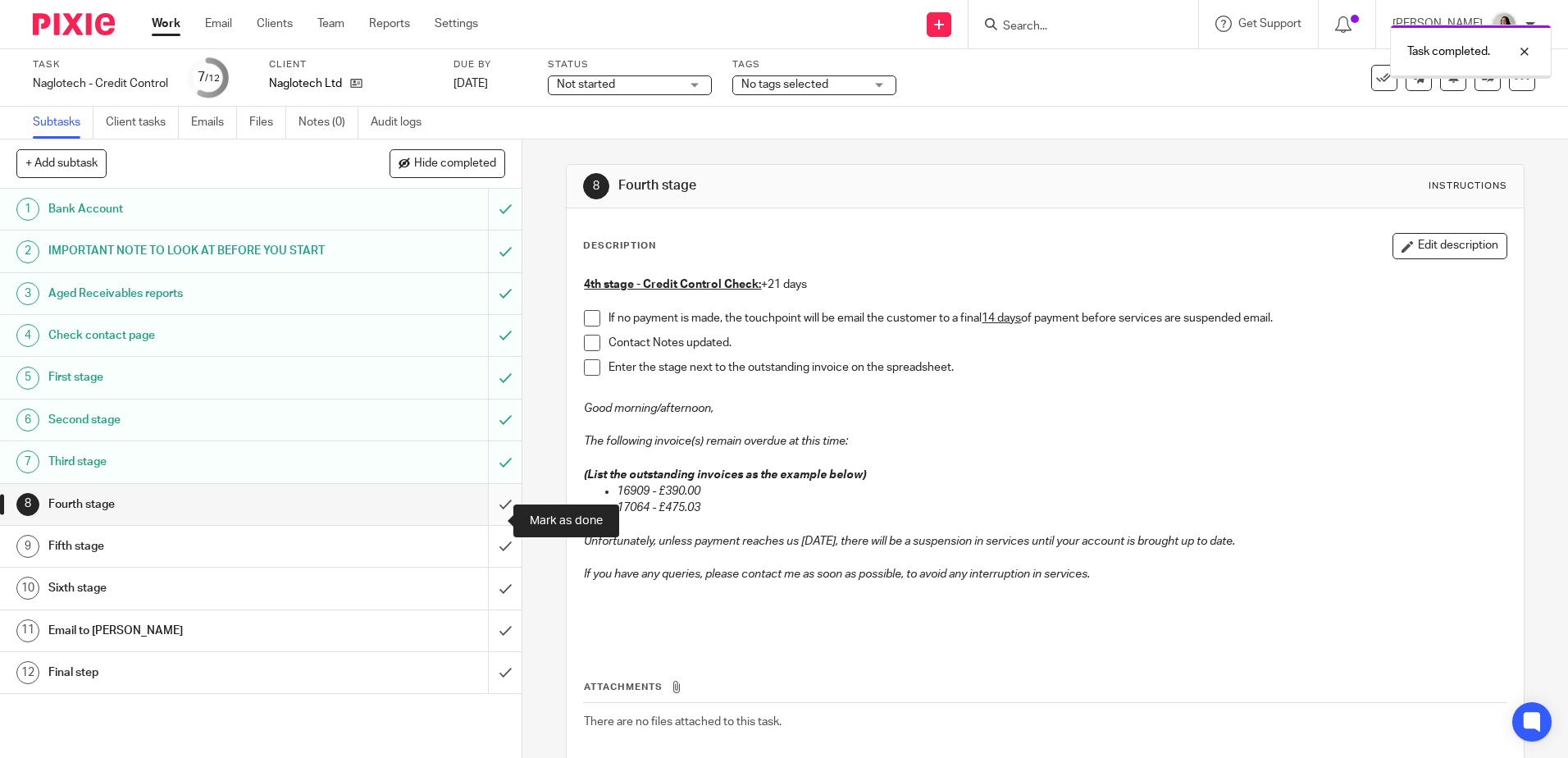
drag, startPoint x: 0, startPoint y: 0, endPoint x: 487, endPoint y: 526, distance: 716.8
click at [487, 525] on input "submit" at bounding box center [261, 504] width 521 height 41
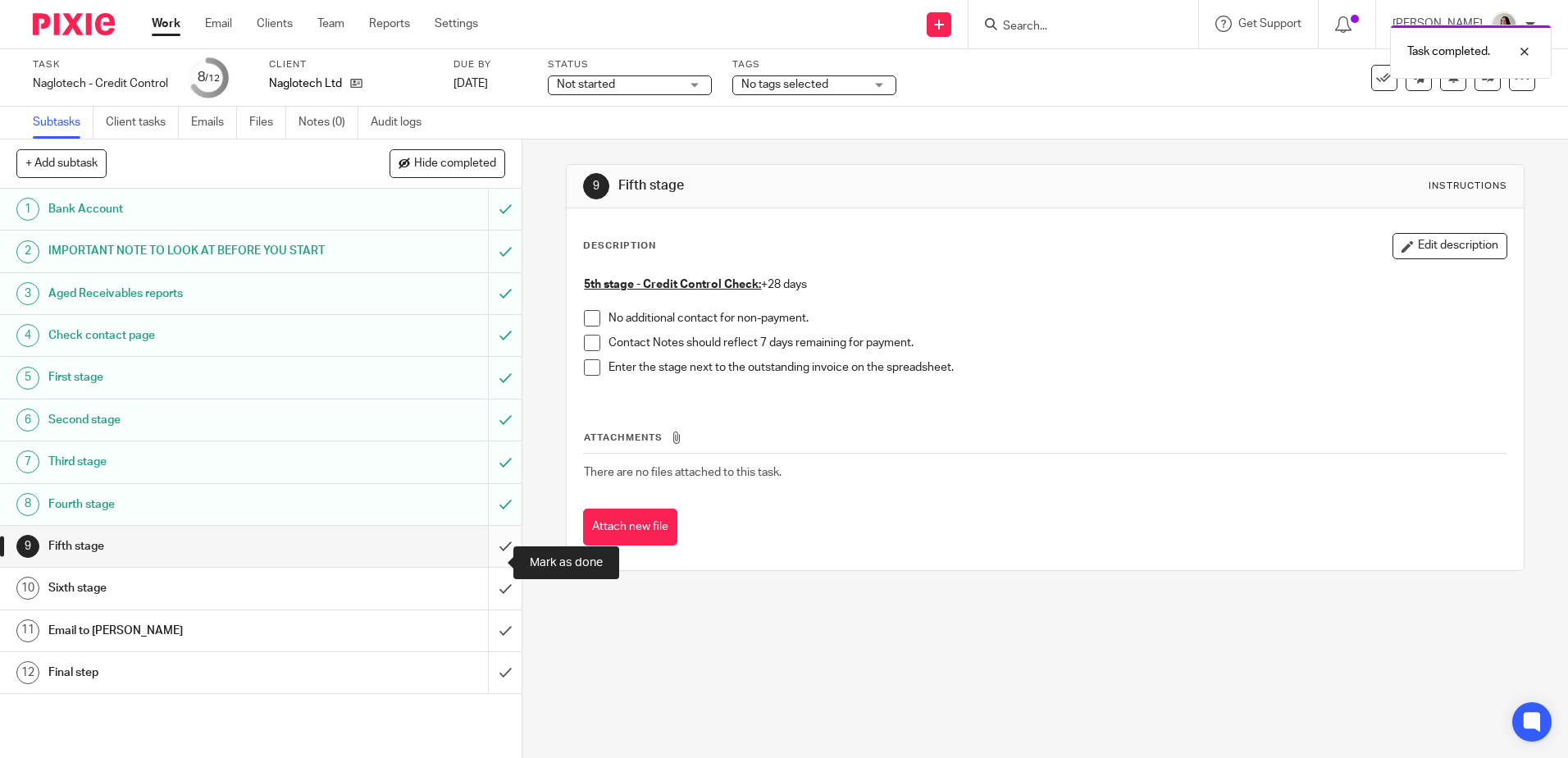
click at [485, 552] on input "submit" at bounding box center [261, 547] width 521 height 41
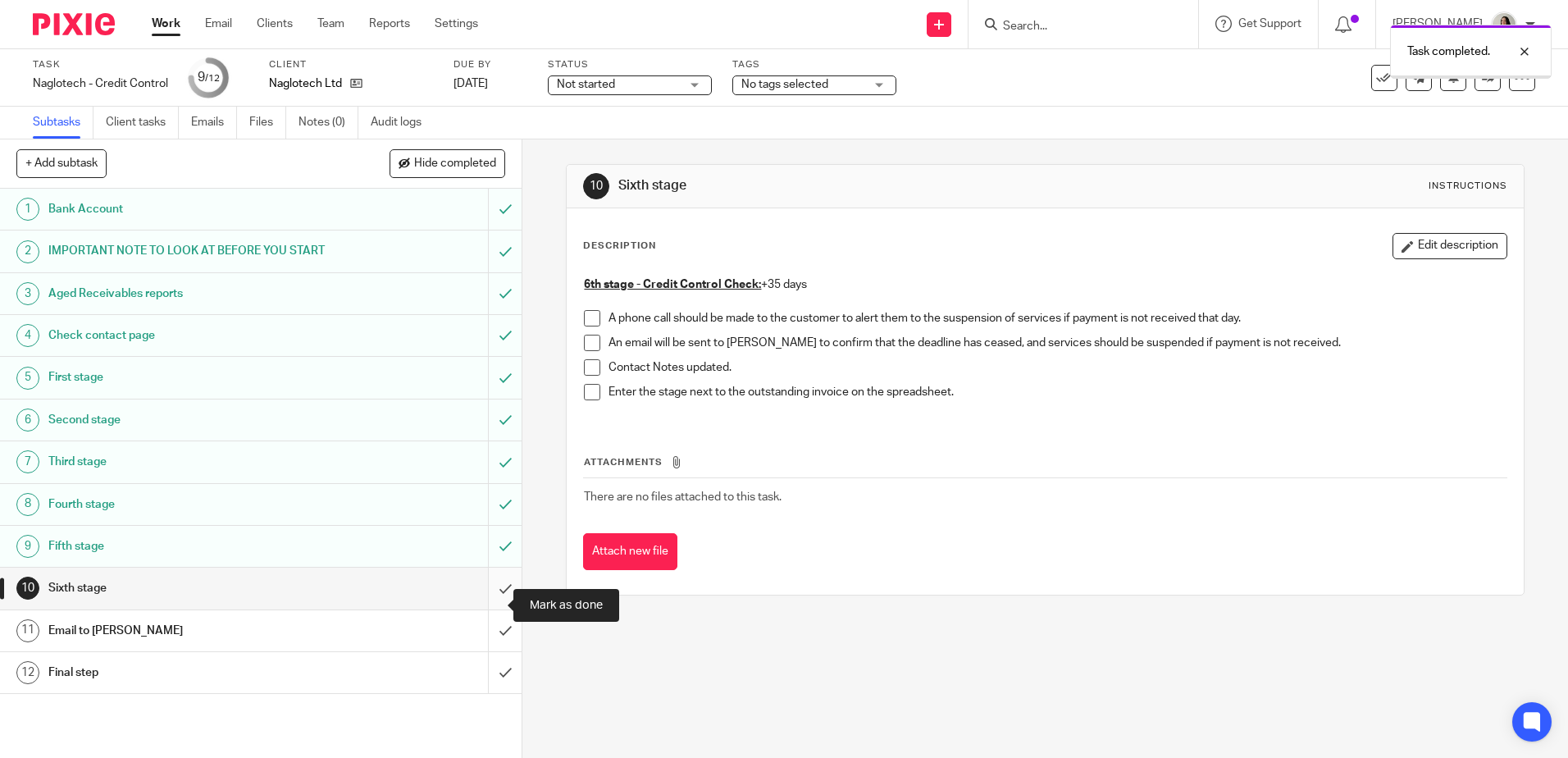
click at [493, 599] on input "submit" at bounding box center [261, 588] width 521 height 41
